Goal: Task Accomplishment & Management: Manage account settings

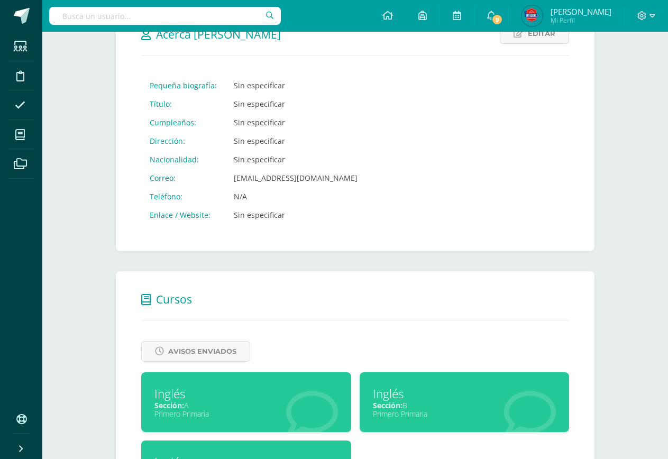
scroll to position [245, 0]
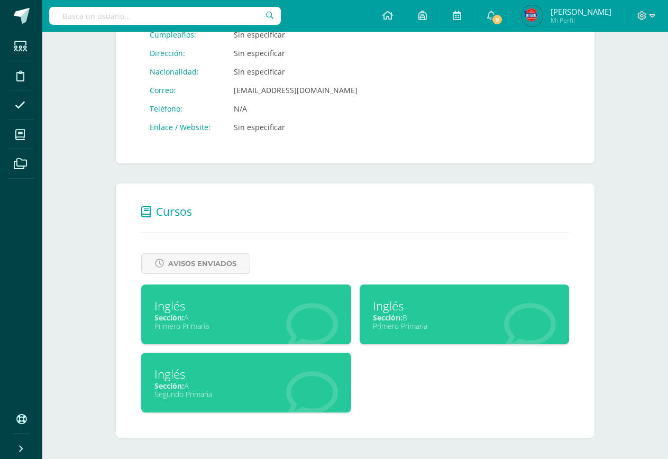
click at [210, 385] on div "Sección: A" at bounding box center [247, 386] width 184 height 10
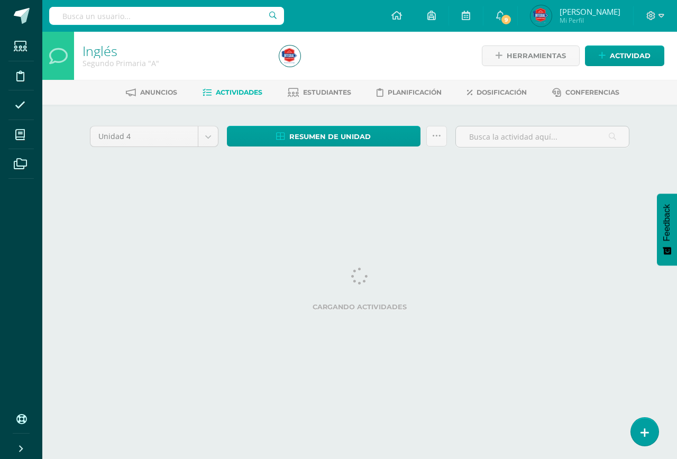
click at [677, 197] on html "Estudiantes Disciplina Asistencia Mis cursos Archivos Soporte Centro de ayuda Ú…" at bounding box center [338, 98] width 677 height 197
click at [635, 434] on link at bounding box center [645, 431] width 30 height 31
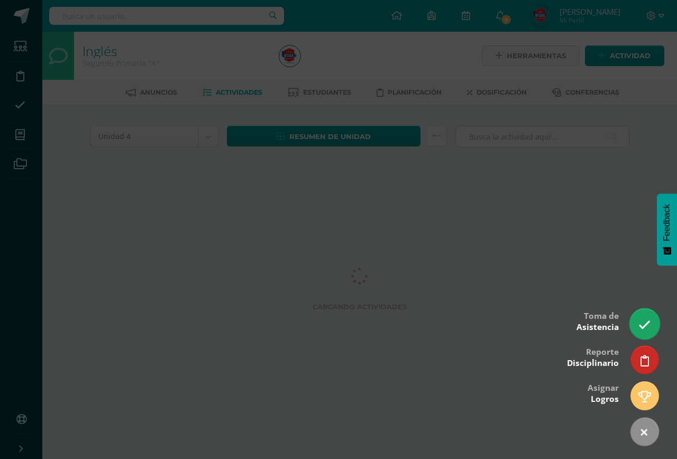
click at [639, 331] on icon at bounding box center [645, 325] width 12 height 12
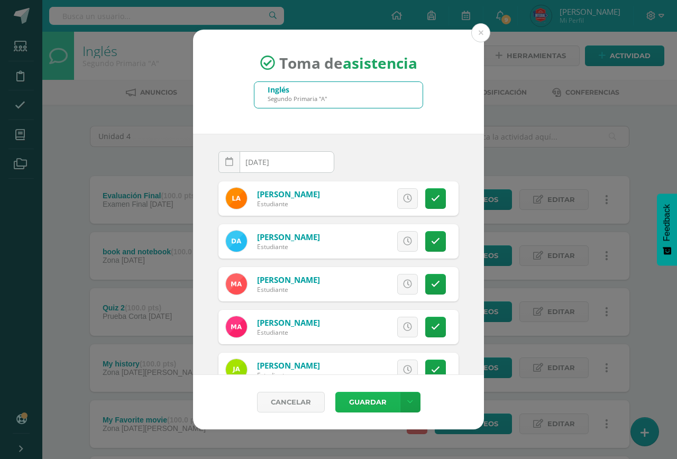
click at [363, 397] on button "Guardar" at bounding box center [367, 402] width 65 height 21
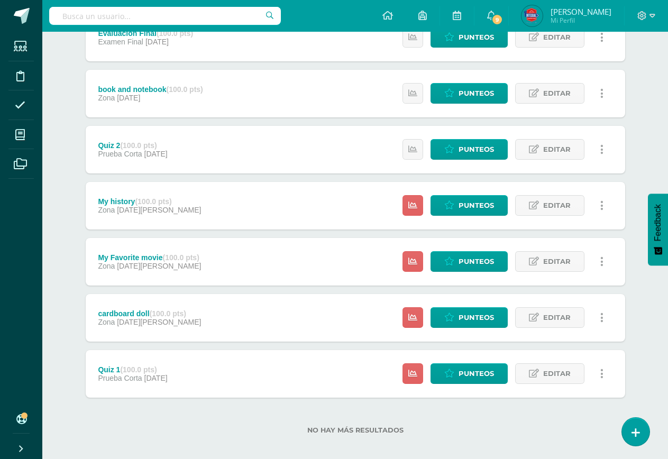
scroll to position [163, 0]
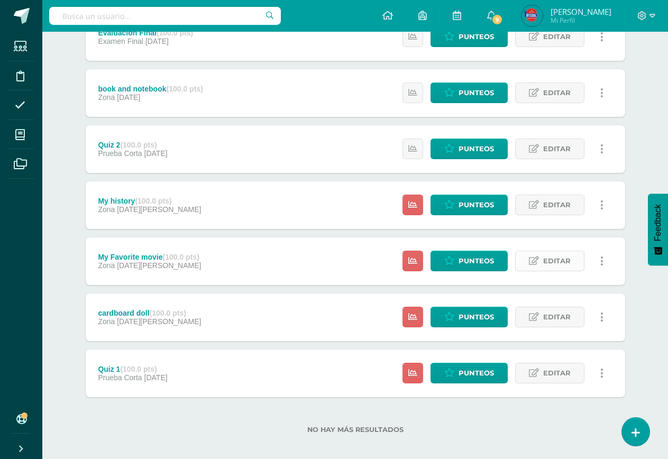
click at [556, 267] on span "Editar" at bounding box center [557, 261] width 28 height 20
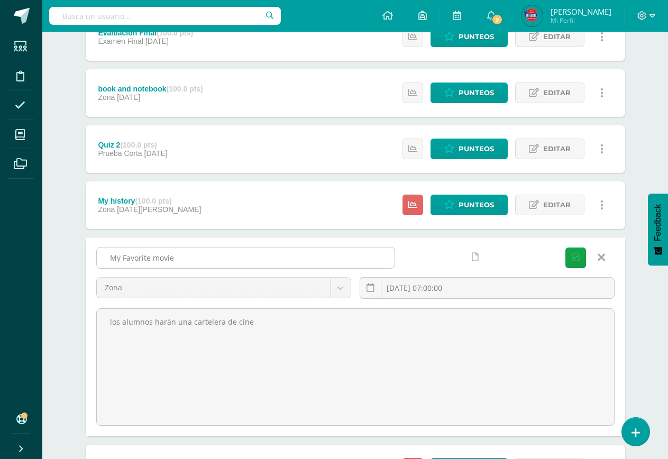
click at [237, 257] on input "My Favorite movie" at bounding box center [246, 258] width 298 height 21
click at [238, 257] on input "My Favorite movie" at bounding box center [246, 258] width 298 height 21
click at [238, 256] on input "My Favorite movie" at bounding box center [246, 258] width 298 height 21
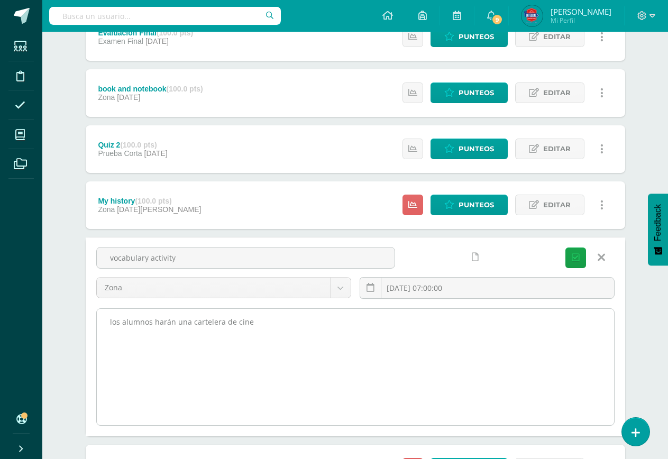
type input "vocabulary activity"
click at [179, 341] on textarea "los alumnos harán una cartelera de cine" at bounding box center [355, 367] width 517 height 116
drag, startPoint x: 234, startPoint y: 337, endPoint x: 242, endPoint y: 337, distance: 7.9
click at [235, 337] on textarea "los alumnos harán una cartelera de cine" at bounding box center [355, 367] width 517 height 116
click at [244, 339] on textarea "los alumnos harán una cartelera de cine" at bounding box center [355, 367] width 517 height 116
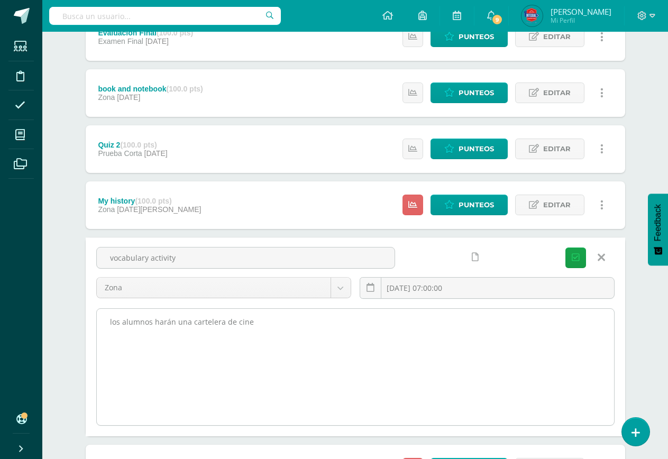
click at [256, 341] on textarea "los alumnos harán una cartelera de cine" at bounding box center [355, 367] width 517 height 116
click at [256, 339] on textarea "los alumnos harán una cartelera de cine" at bounding box center [355, 367] width 517 height 116
click at [257, 325] on textarea "los alumnos harán una cartelera de cine" at bounding box center [355, 367] width 517 height 116
click at [258, 325] on textarea "los alumnos harán una cartelera de cine" at bounding box center [355, 367] width 517 height 116
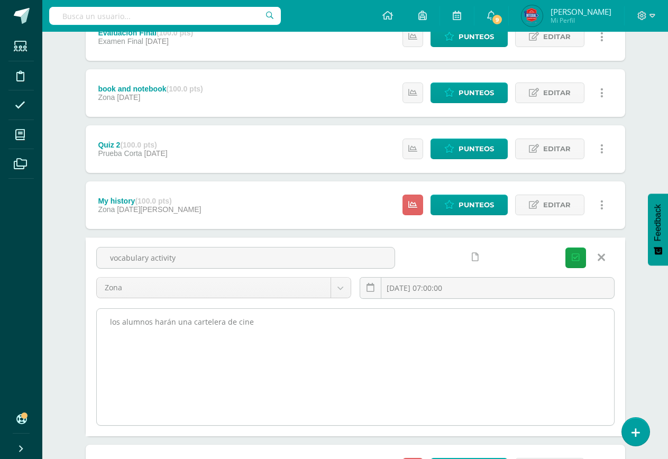
click at [258, 325] on textarea "los alumnos harán una cartelera de cine" at bounding box center [355, 367] width 517 height 116
click at [258, 324] on textarea "los alumnos harán una cartelera de cine" at bounding box center [355, 367] width 517 height 116
drag, startPoint x: 338, startPoint y: 316, endPoint x: 322, endPoint y: 324, distance: 17.5
click at [337, 316] on textarea "los alumnos harán una cartelera de cine" at bounding box center [355, 367] width 517 height 116
click at [316, 328] on textarea "los alumnos harán una cartelera de cine" at bounding box center [355, 367] width 517 height 116
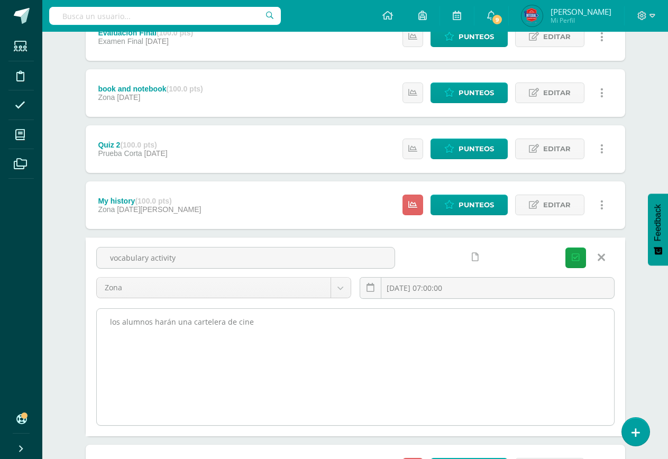
drag, startPoint x: 263, startPoint y: 347, endPoint x: 257, endPoint y: 335, distance: 13.7
click at [262, 346] on textarea "los alumnos harán una cartelera de cine" at bounding box center [355, 367] width 517 height 116
click at [246, 319] on textarea "los alumnos harán una cartelera de cine" at bounding box center [355, 367] width 517 height 116
drag, startPoint x: 273, startPoint y: 326, endPoint x: 223, endPoint y: 328, distance: 49.8
click at [178, 320] on textarea "los alumnos harán una cartelera de cine" at bounding box center [355, 367] width 517 height 116
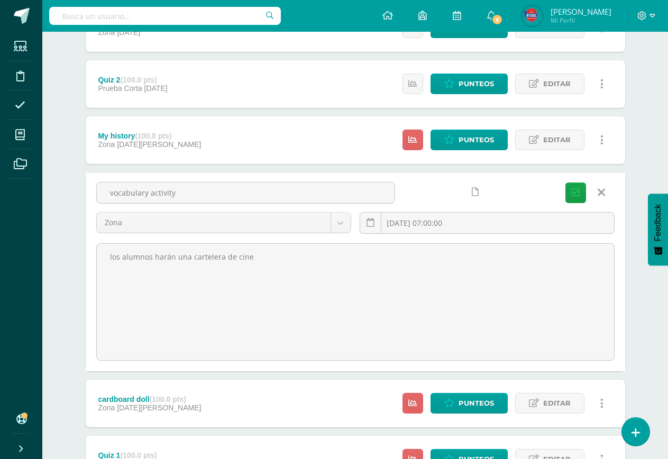
scroll to position [269, 0]
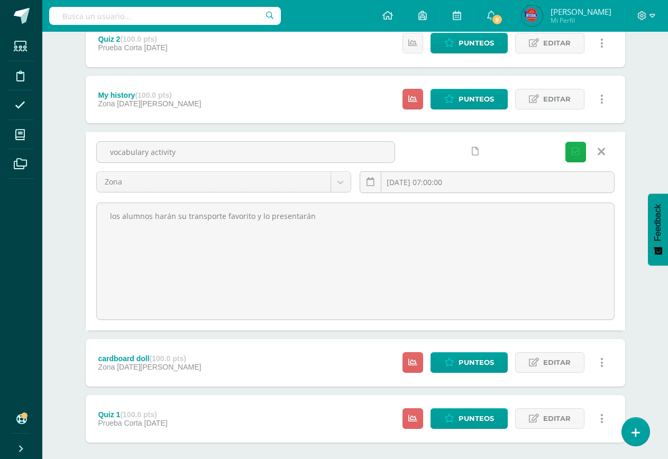
type textarea "los alumnos harán su transporte favorito y lo presentarán"
click at [581, 157] on button "Guardar" at bounding box center [576, 152] width 21 height 21
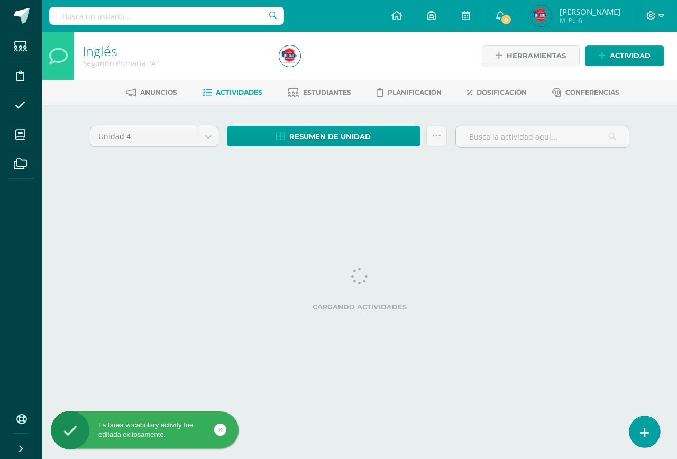
click at [634, 435] on link at bounding box center [645, 431] width 30 height 31
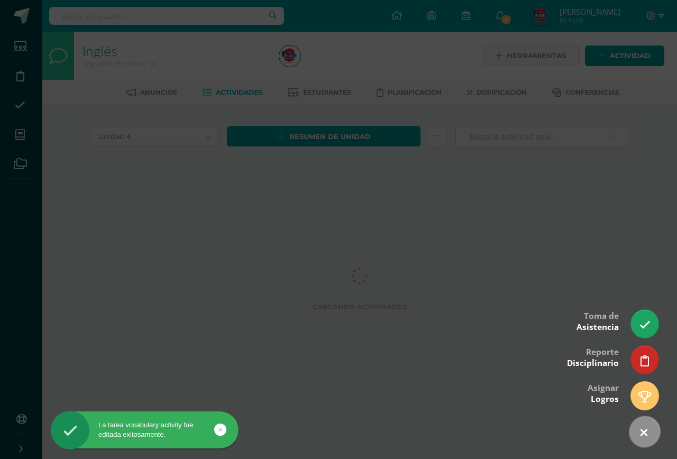
click at [639, 427] on link at bounding box center [644, 432] width 43 height 43
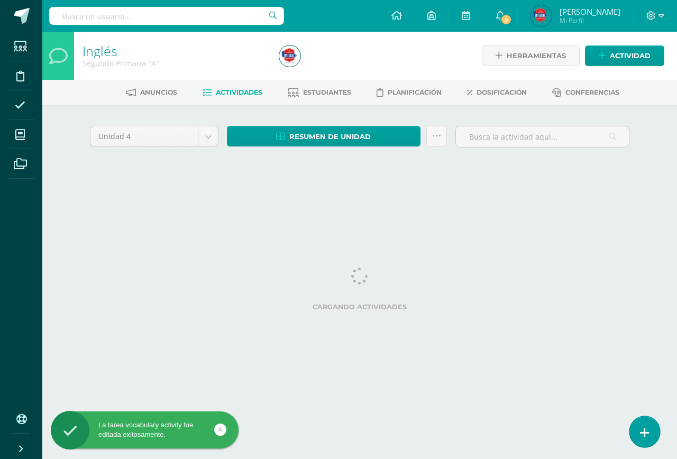
click at [640, 425] on link at bounding box center [645, 431] width 30 height 31
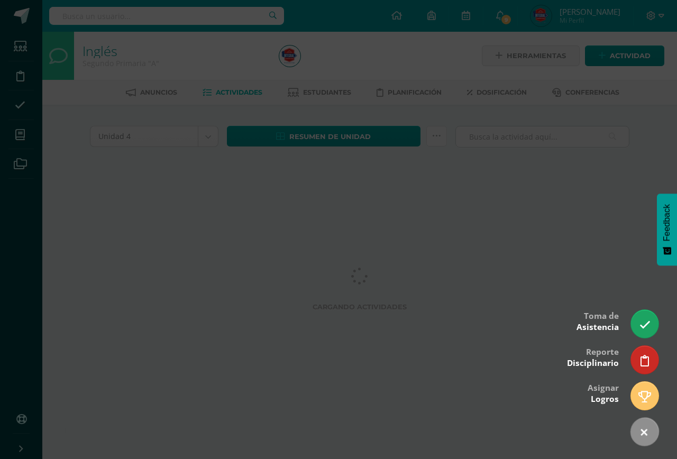
click at [526, 329] on div at bounding box center [338, 229] width 677 height 459
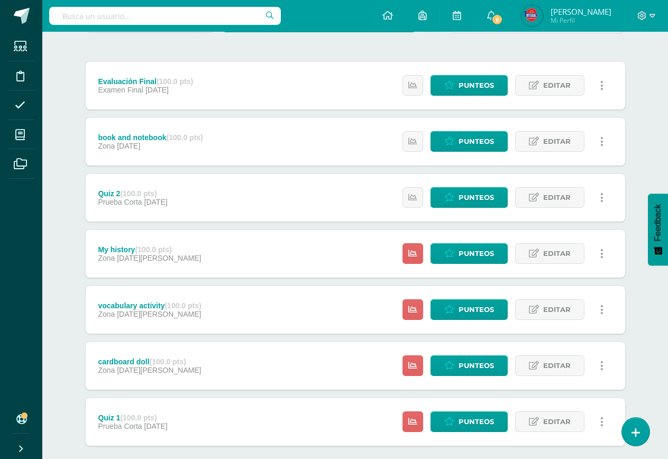
scroll to position [171, 0]
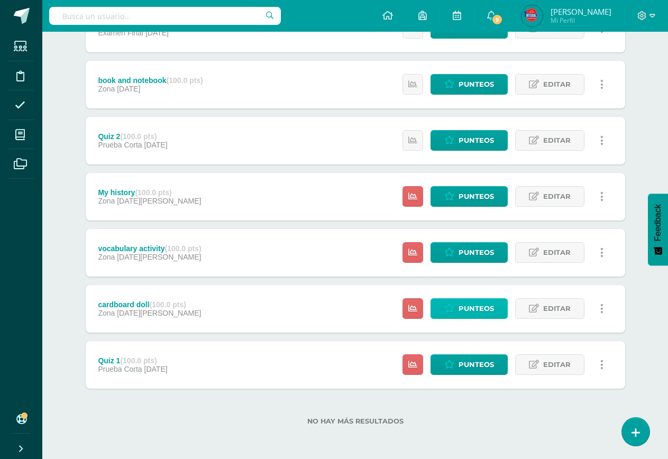
click at [476, 315] on span "Punteos" at bounding box center [476, 309] width 35 height 20
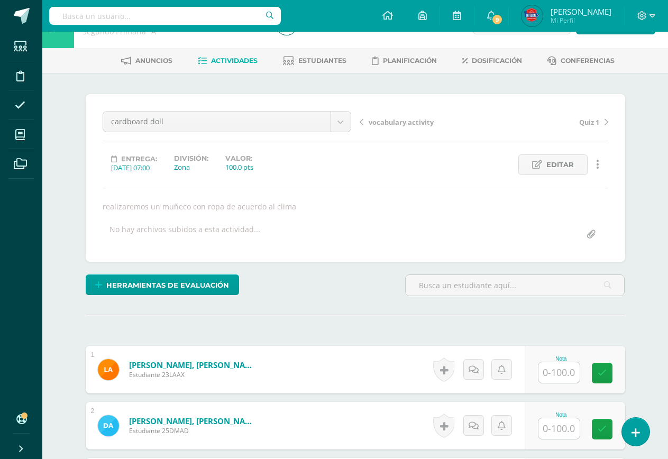
scroll to position [32, 0]
click at [546, 370] on input "text" at bounding box center [559, 372] width 41 height 21
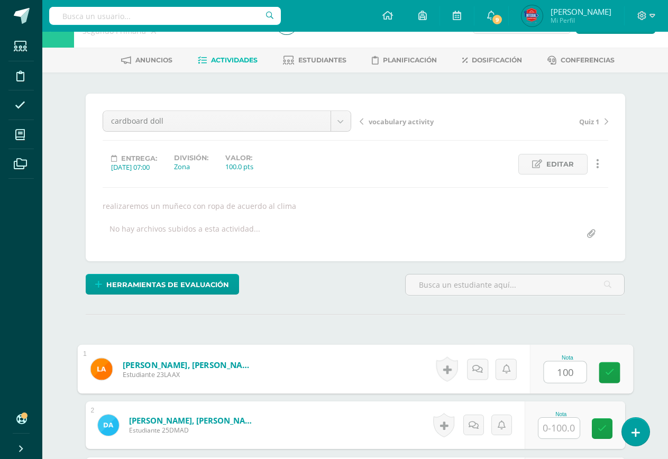
type input "100"
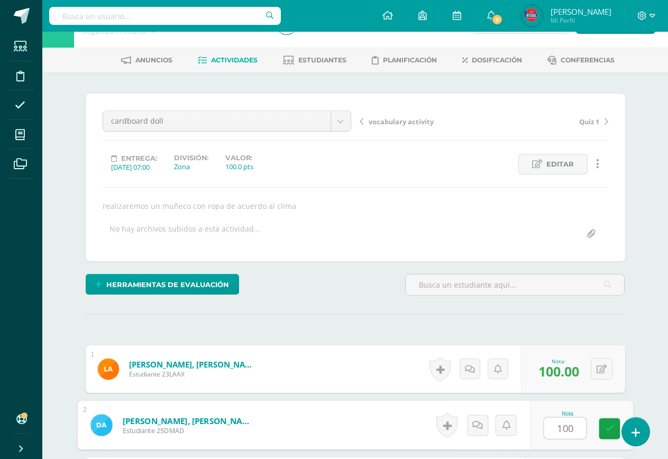
type input "100"
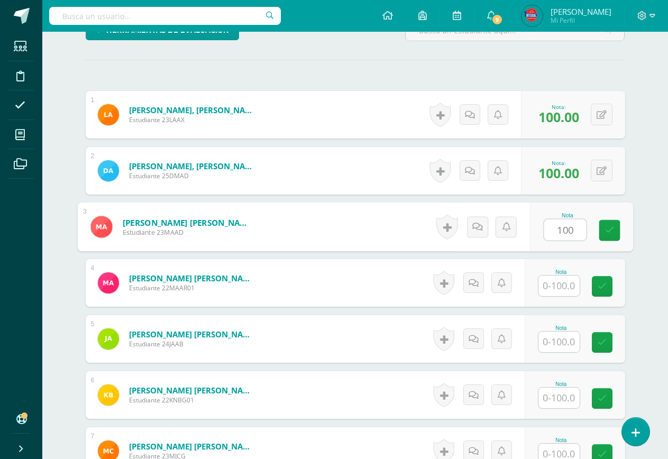
type input "100"
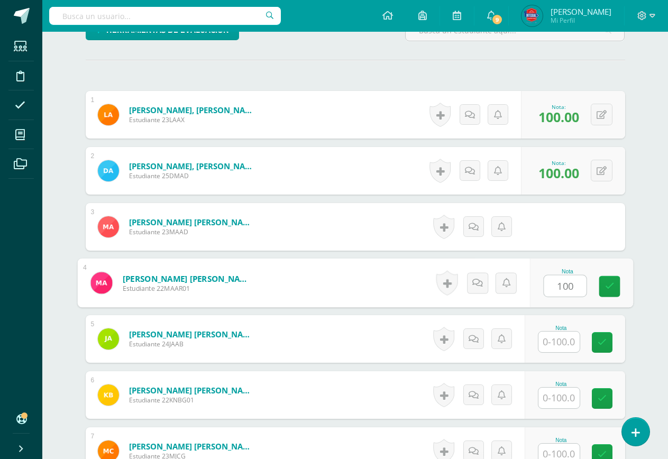
type input "100"
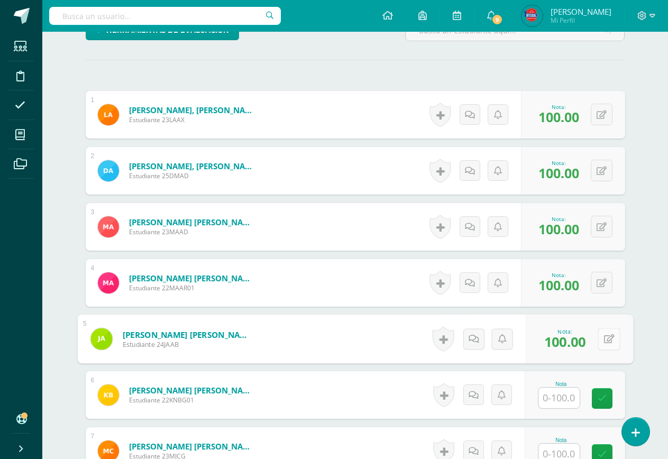
click at [599, 336] on button at bounding box center [609, 339] width 22 height 22
type input "80"
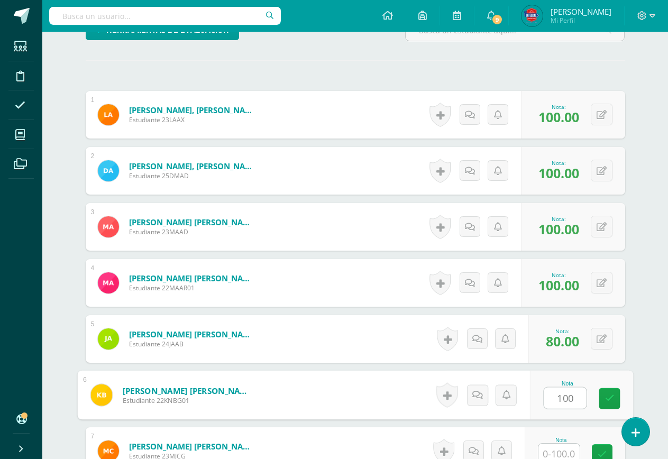
type input "100"
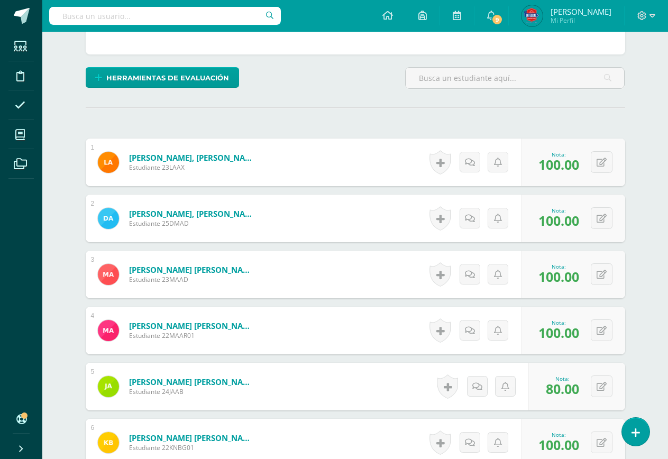
scroll to position [239, 0]
click at [596, 441] on button at bounding box center [602, 443] width 22 height 22
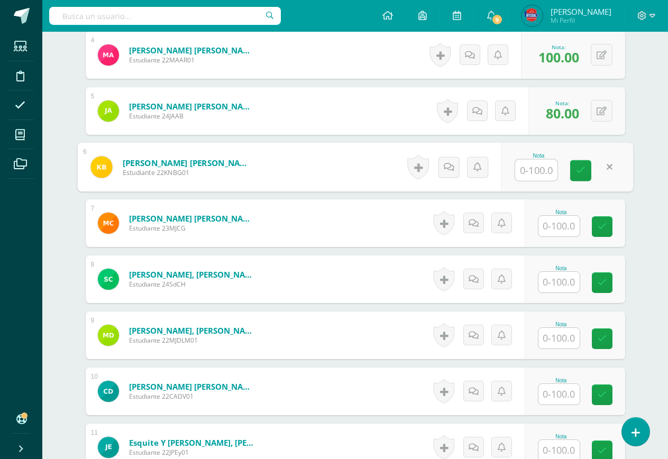
scroll to position [517, 0]
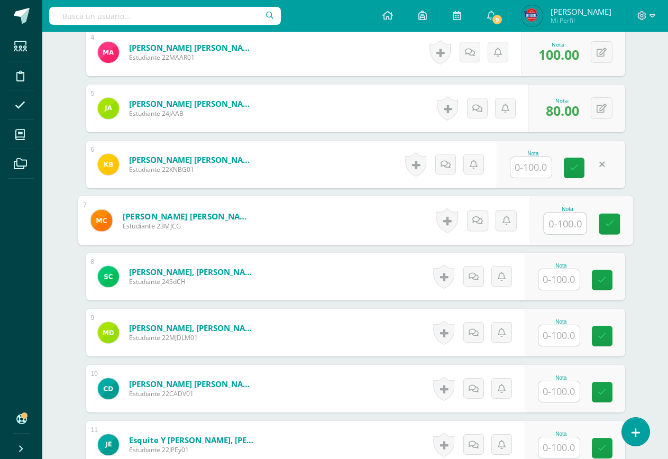
click at [567, 222] on input "text" at bounding box center [565, 223] width 42 height 21
type input "1"
type input "90"
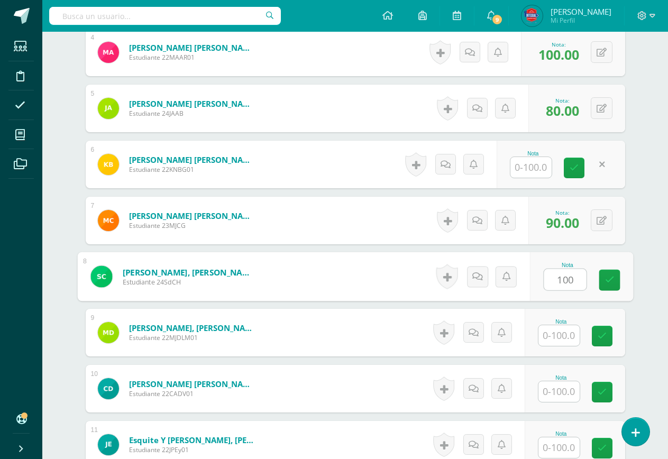
type input "100"
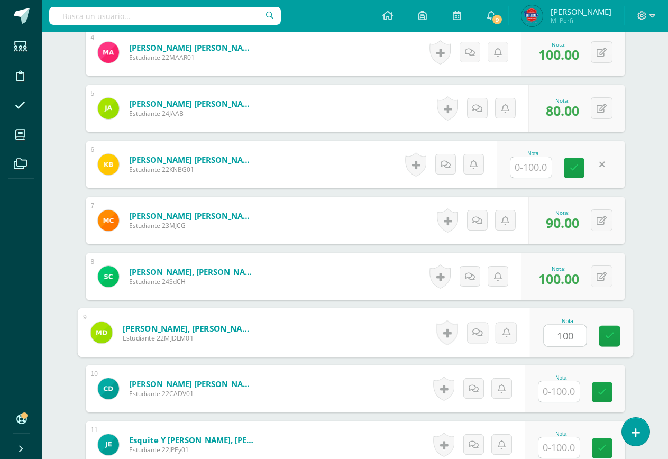
type input "100"
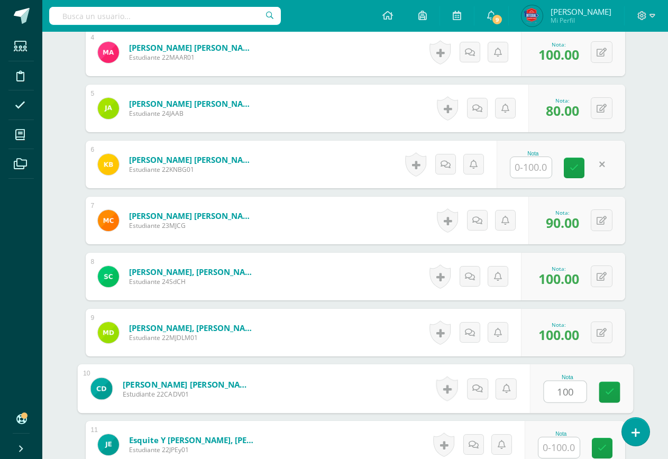
type input "100"
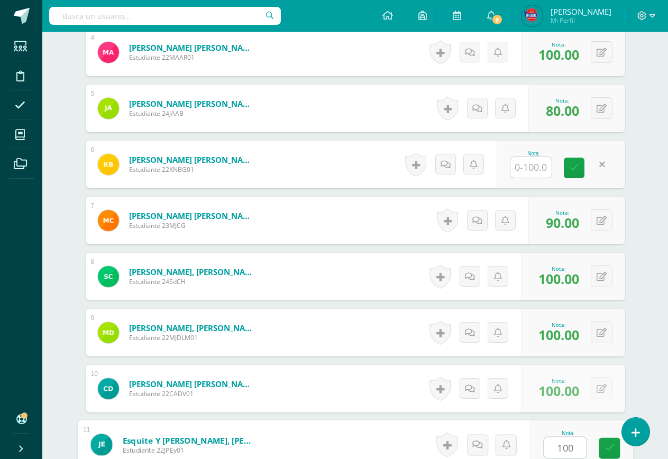
type input "100"
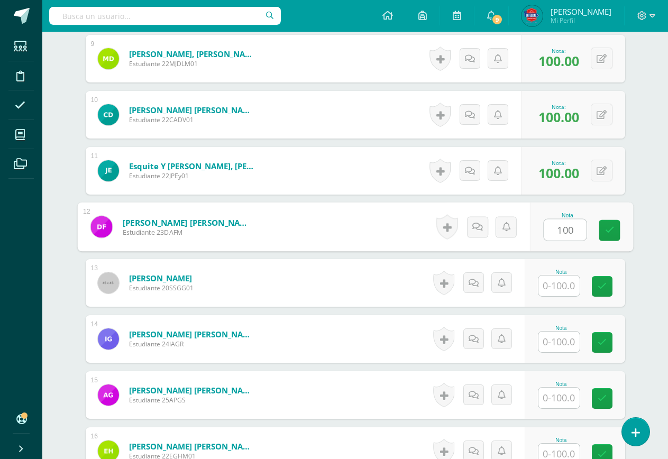
type input "100"
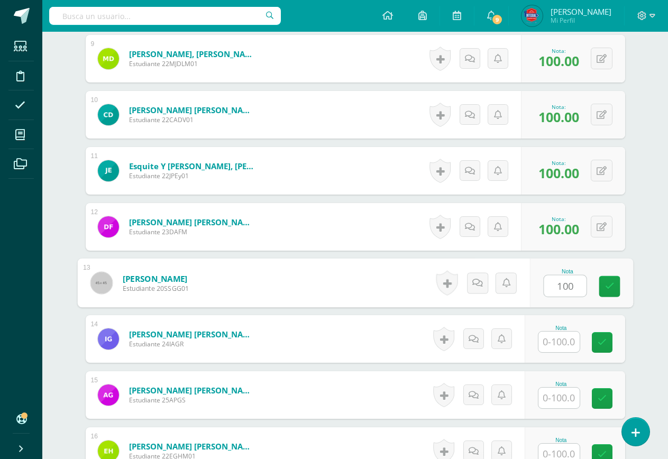
type input "100"
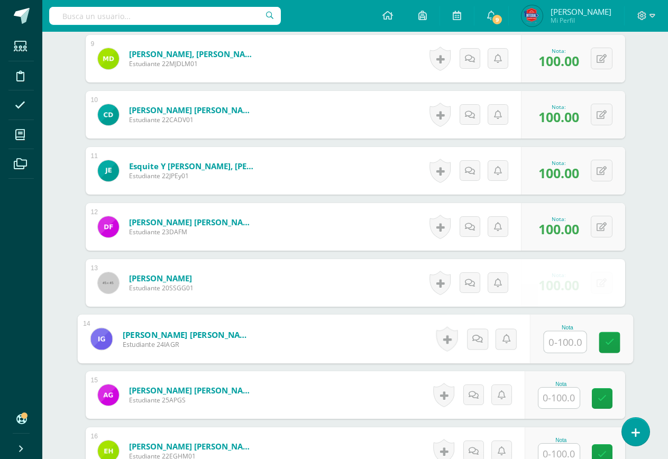
type input "1"
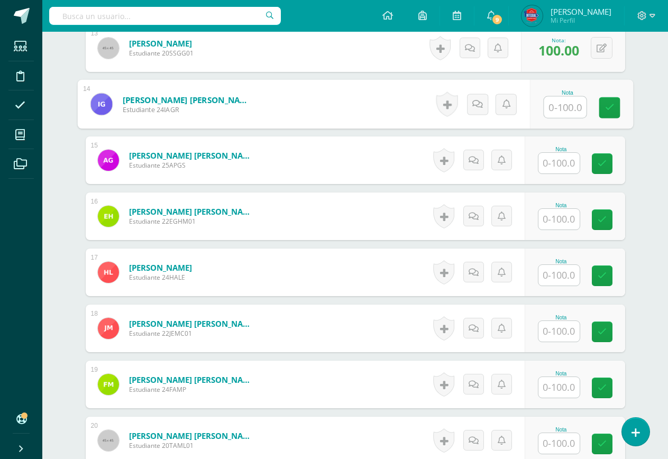
scroll to position [1029, 0]
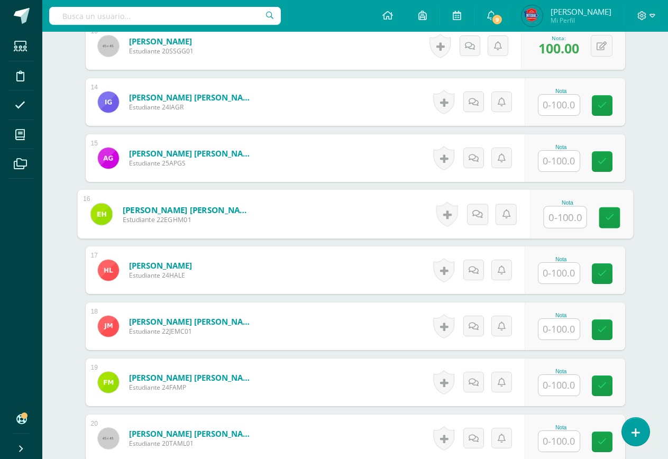
click at [549, 217] on input "text" at bounding box center [565, 217] width 42 height 21
type input "100"
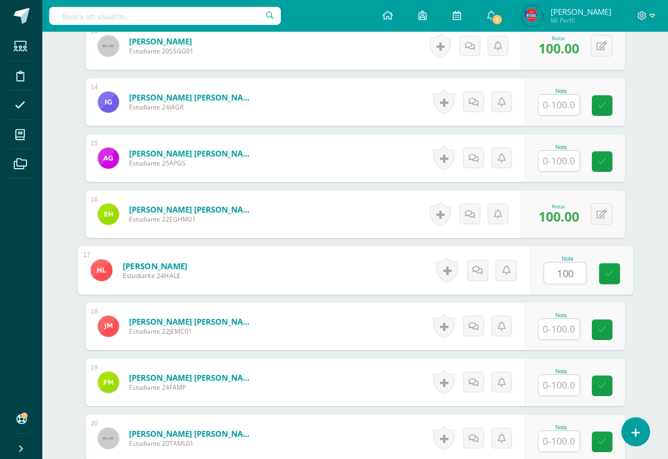
type input "100"
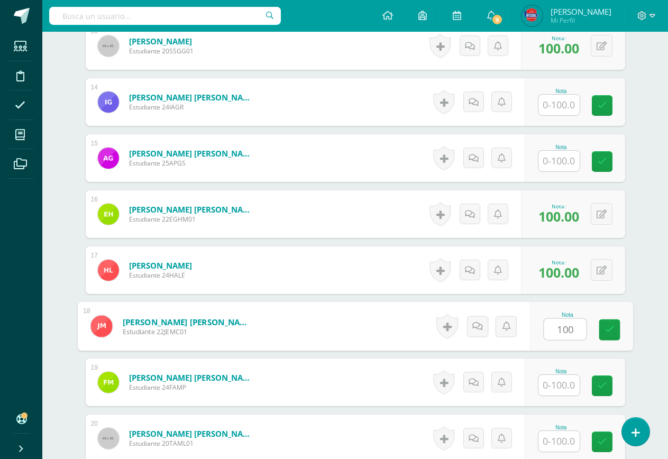
type input "100"
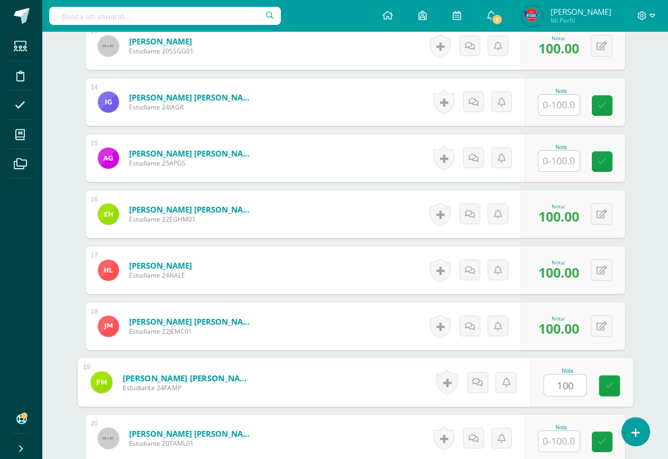
type input "100"
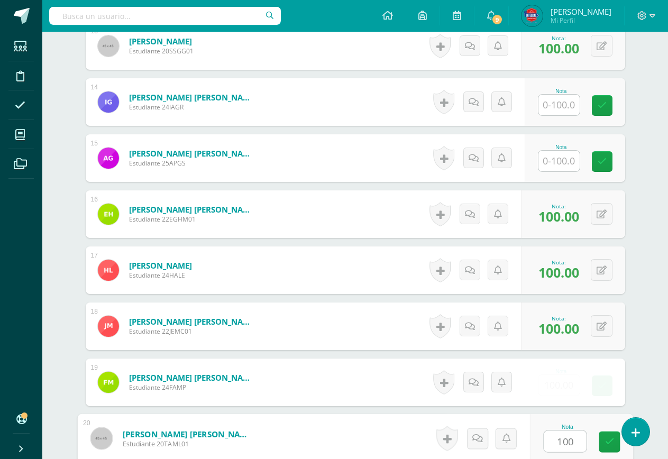
type input "100"
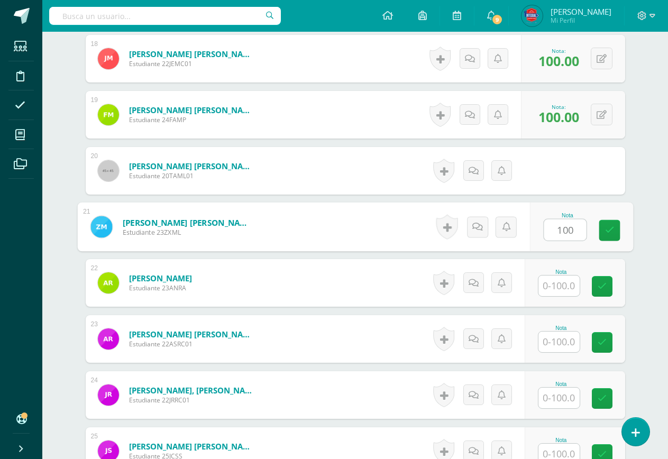
type input "100"
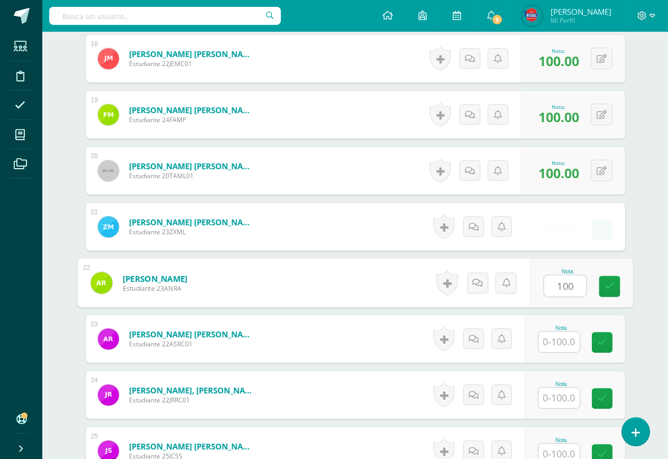
type input "100"
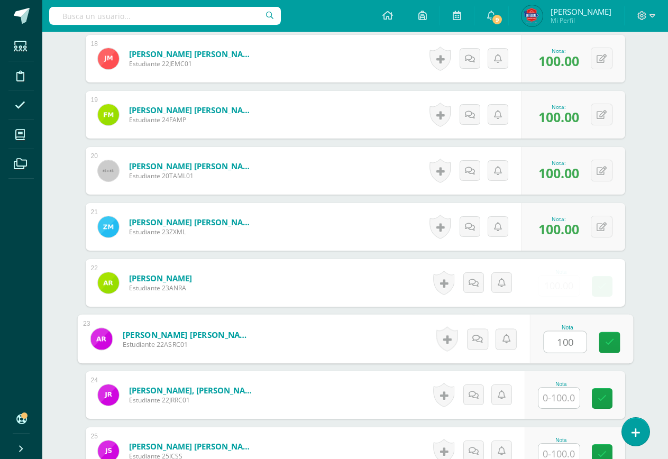
type input "100"
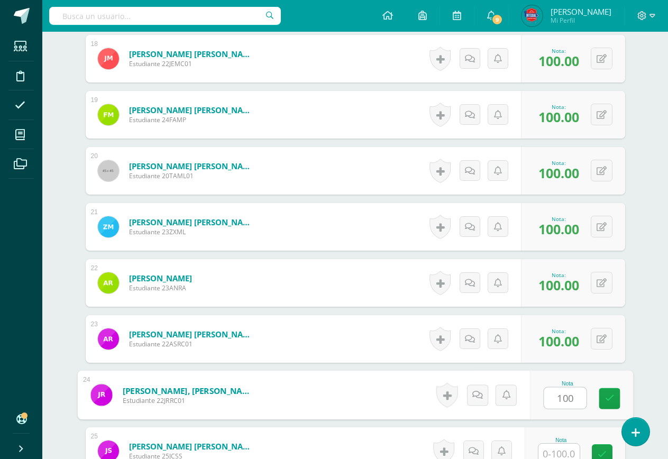
type input "100"
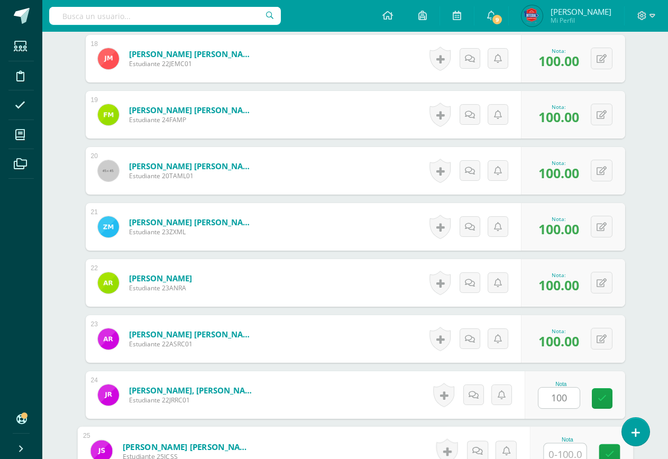
scroll to position [1301, 0]
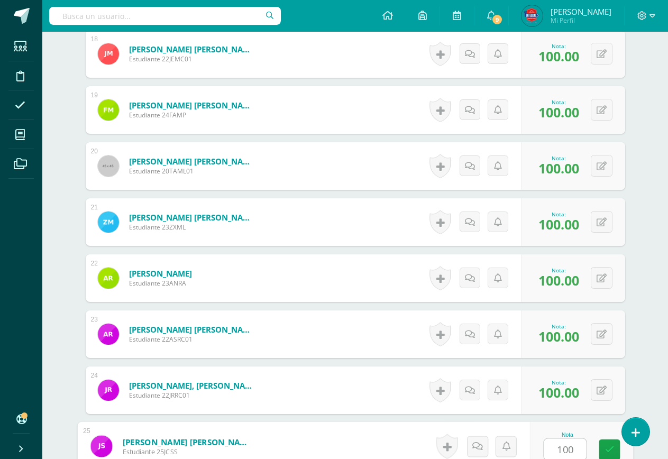
type input "100"
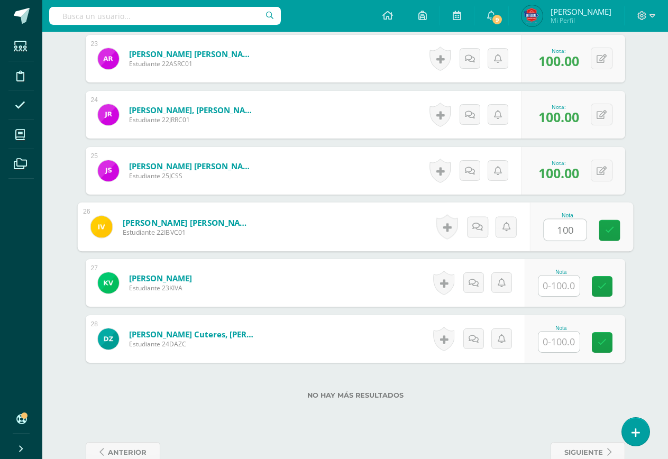
type input "100"
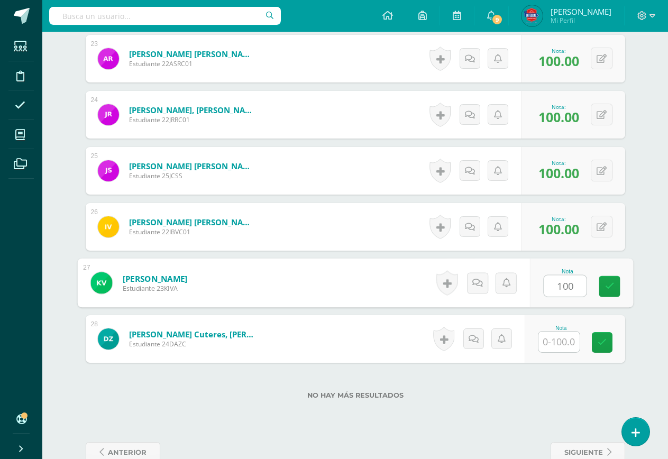
type input "100"
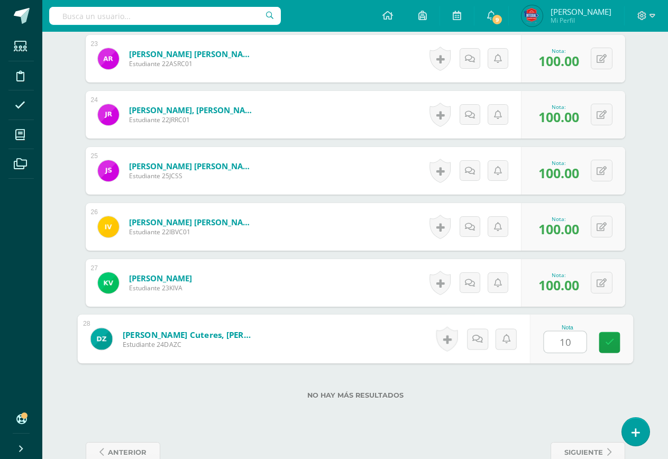
type input "100"
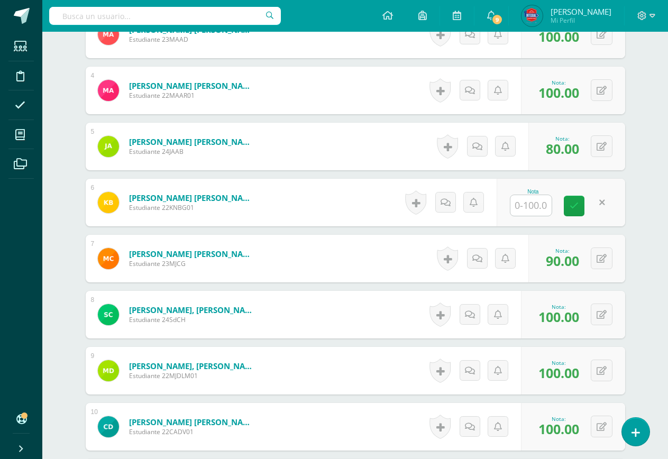
scroll to position [502, 0]
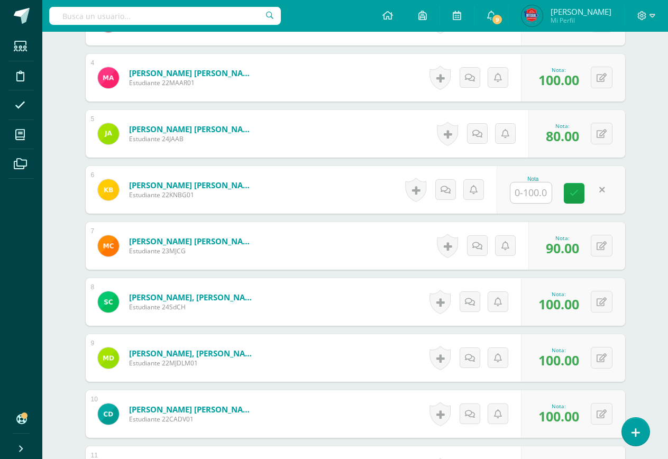
scroll to position [507, 0]
